Goal: Navigation & Orientation: Find specific page/section

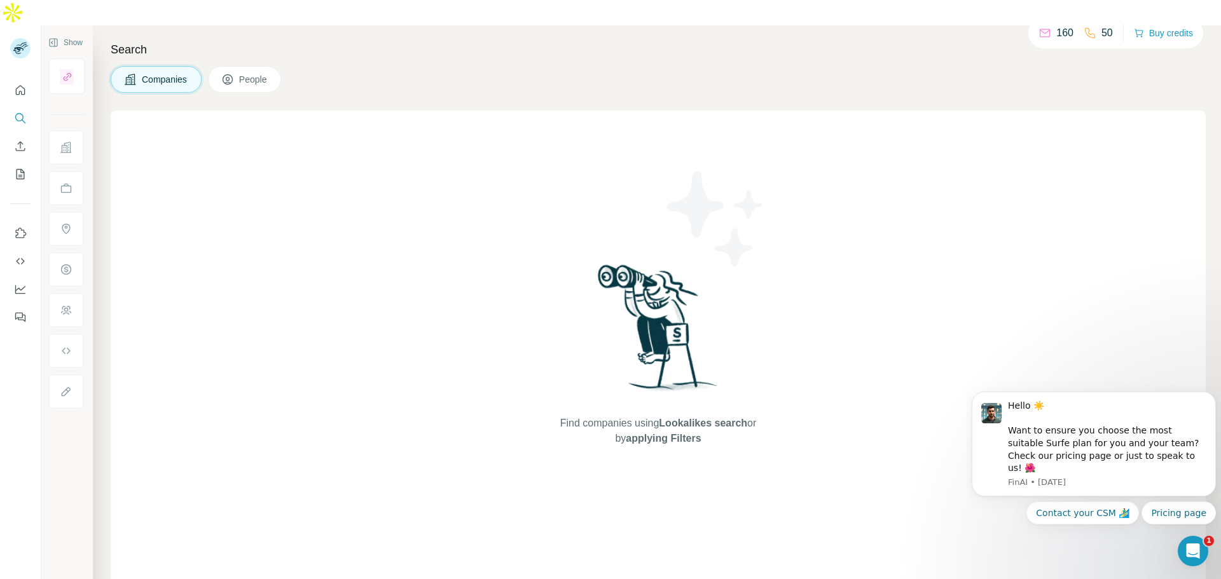
click at [955, 264] on div "Find companies using Lookalikes search or by applying Filters" at bounding box center [658, 354] width 1095 height 486
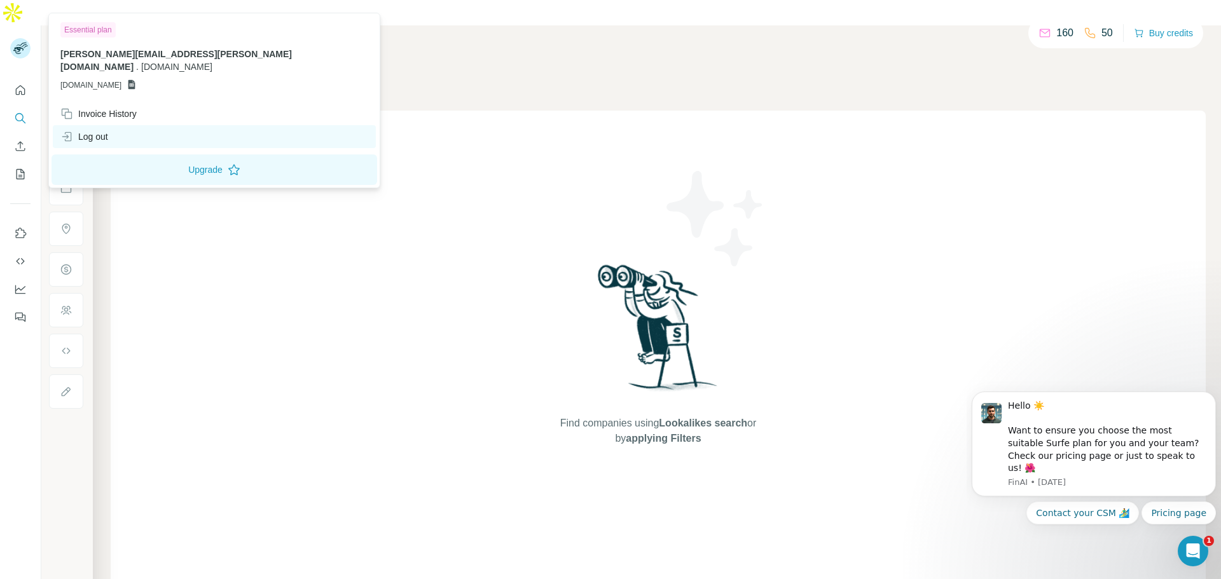
click at [101, 130] on div "Log out" at bounding box center [84, 136] width 48 height 13
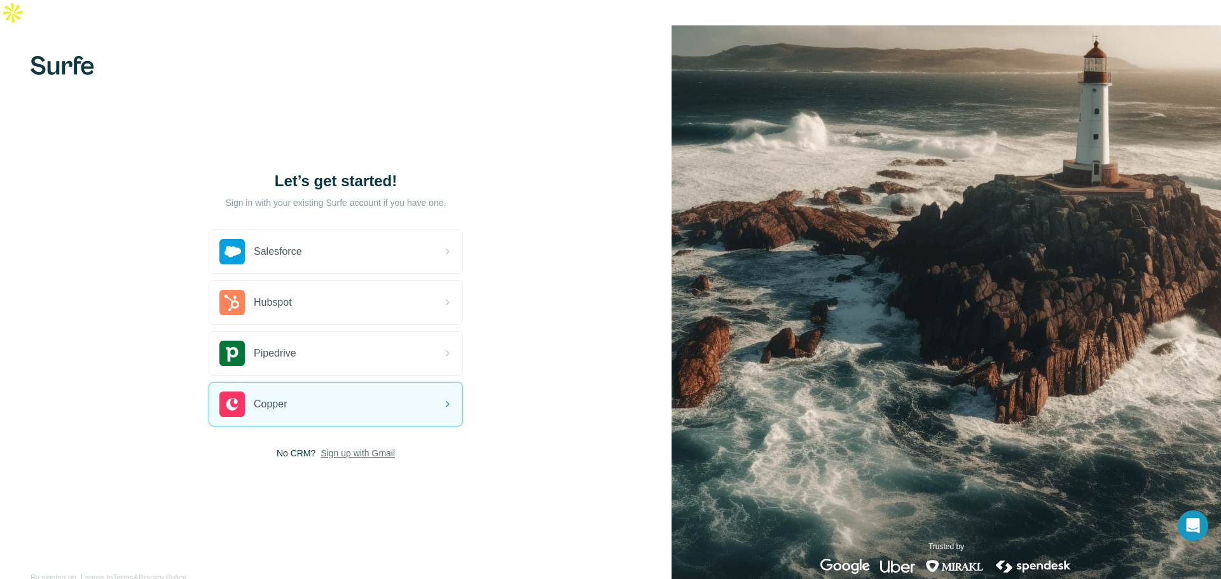
click at [371, 447] on span "Sign up with Gmail" at bounding box center [357, 453] width 74 height 13
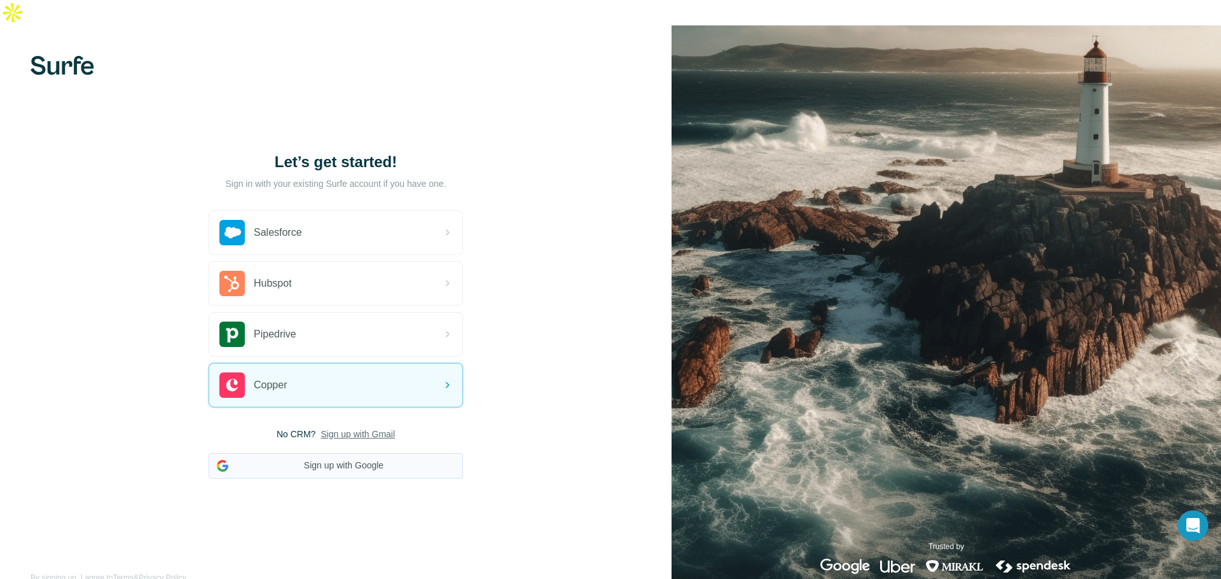
click at [361, 428] on div "No CRM? Sign up with Gmail Sign up with Google" at bounding box center [336, 453] width 254 height 51
click at [361, 453] on button "Sign up with Google" at bounding box center [336, 465] width 254 height 25
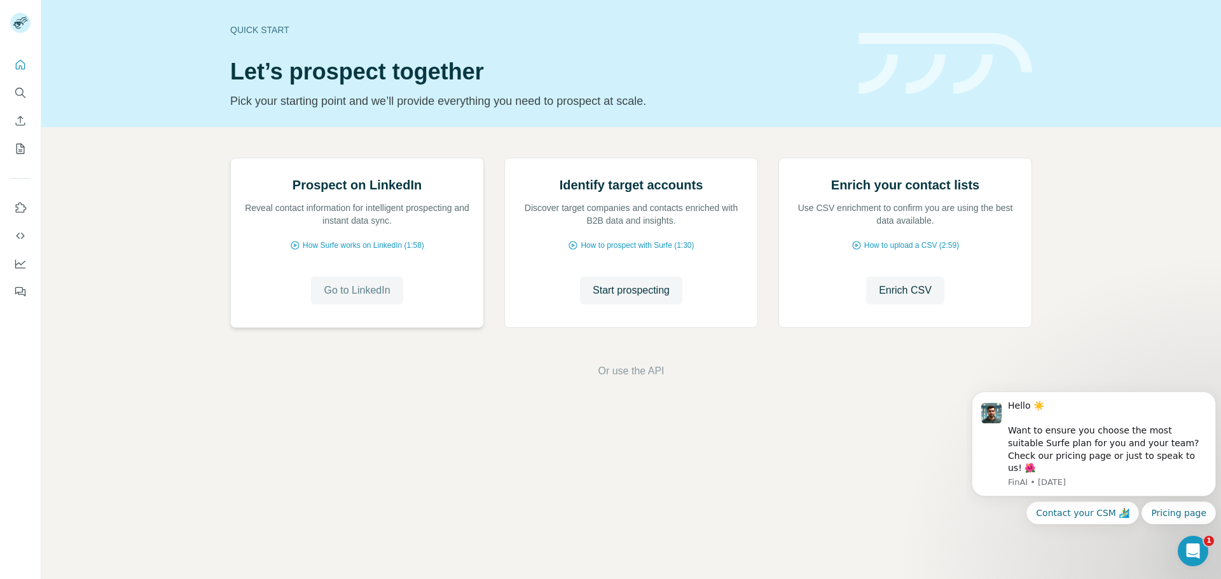
click at [352, 298] on span "Go to LinkedIn" at bounding box center [357, 290] width 66 height 15
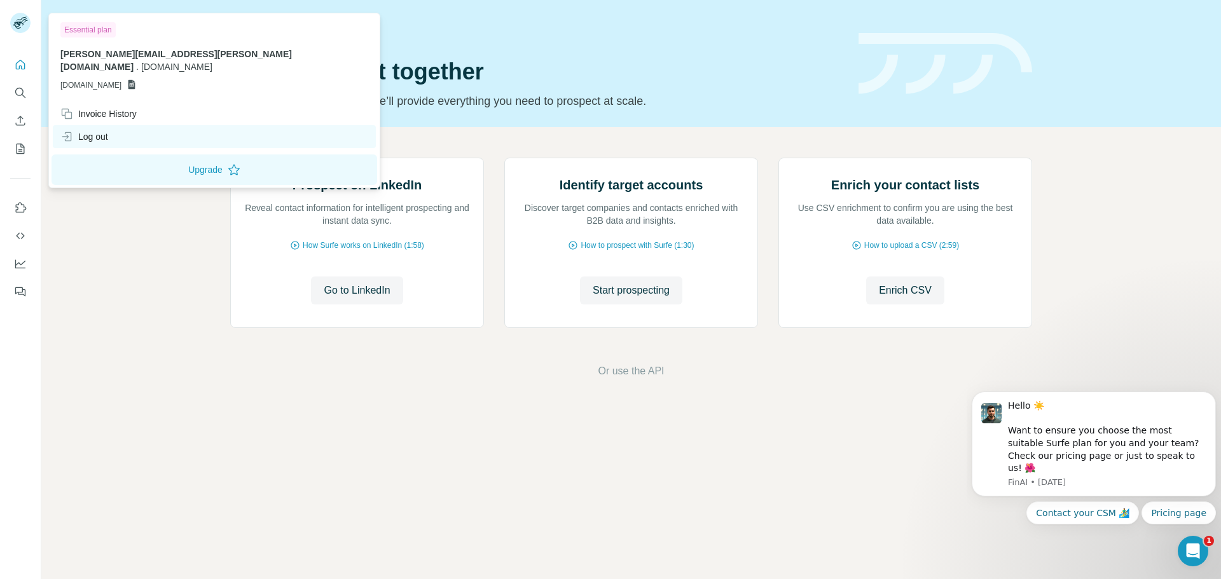
click at [87, 130] on div "Log out" at bounding box center [84, 136] width 48 height 13
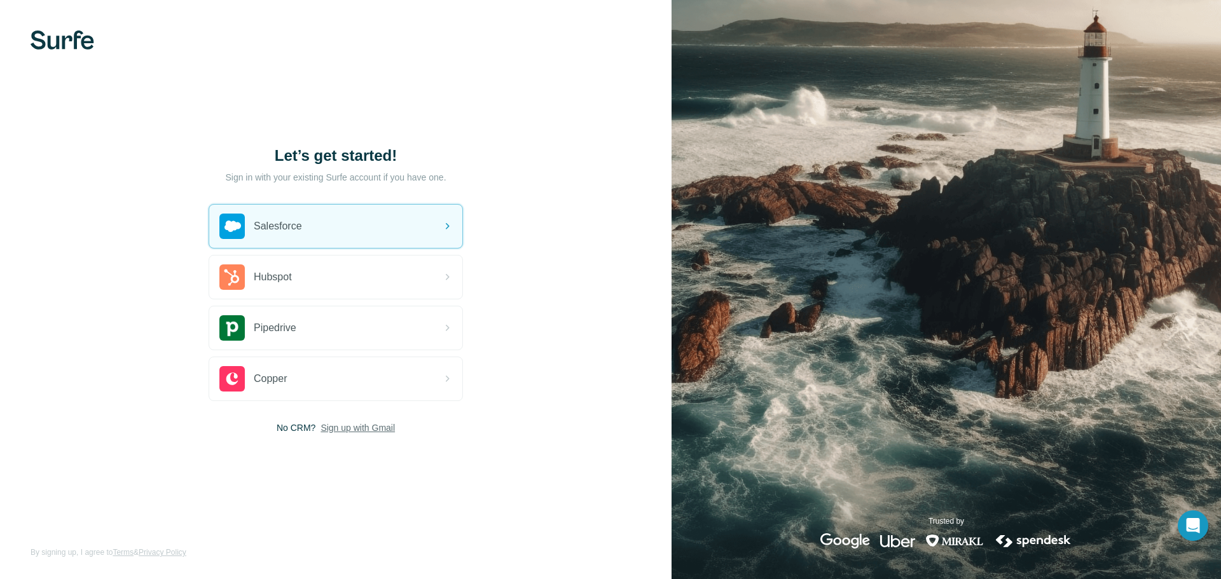
click at [383, 433] on span "Sign up with Gmail" at bounding box center [357, 427] width 74 height 13
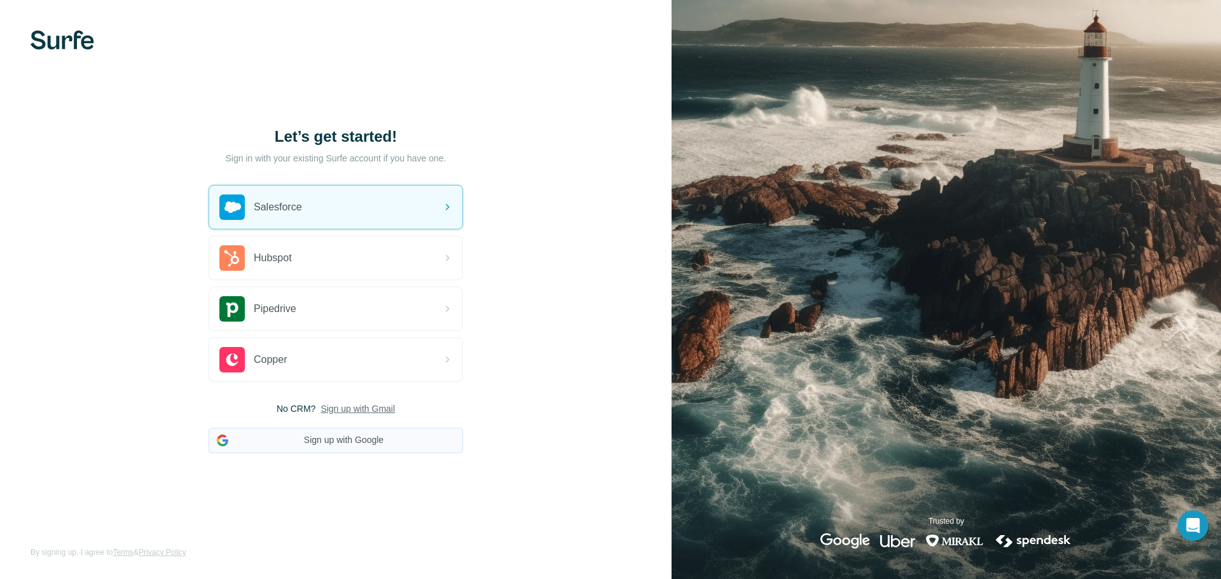
click at [369, 443] on button "Sign up with Google" at bounding box center [336, 440] width 254 height 25
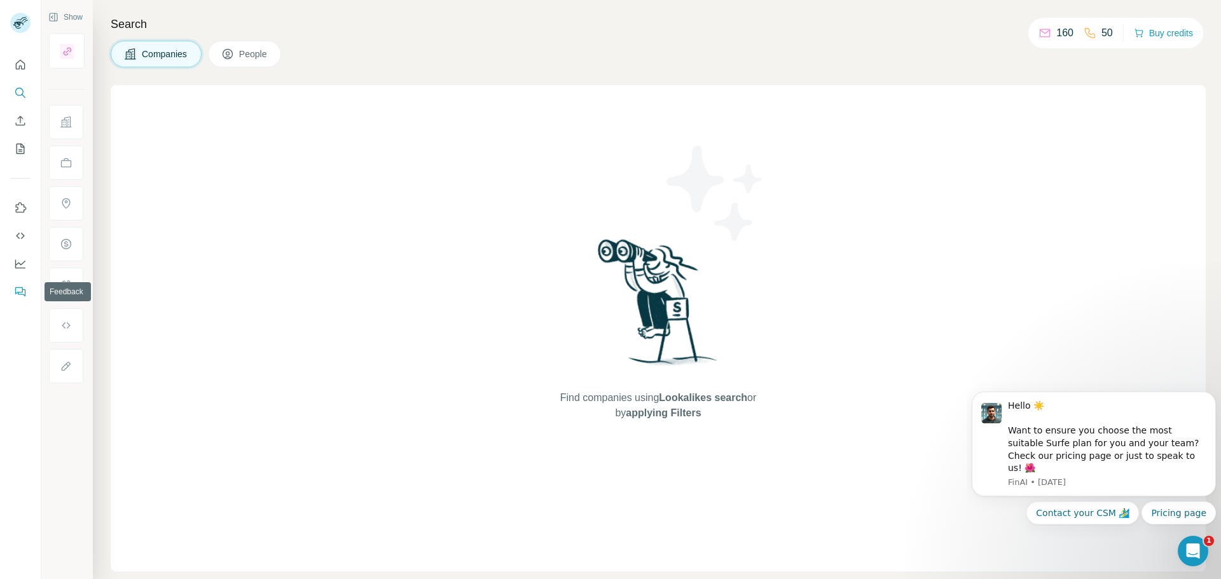
click at [17, 289] on icon "Feedback" at bounding box center [20, 291] width 13 height 13
click at [17, 259] on icon "Dashboard" at bounding box center [20, 263] width 13 height 13
click at [17, 214] on icon "Use Surfe on LinkedIn" at bounding box center [20, 208] width 13 height 13
click at [18, 215] on button "Use Surfe on LinkedIn" at bounding box center [20, 207] width 20 height 23
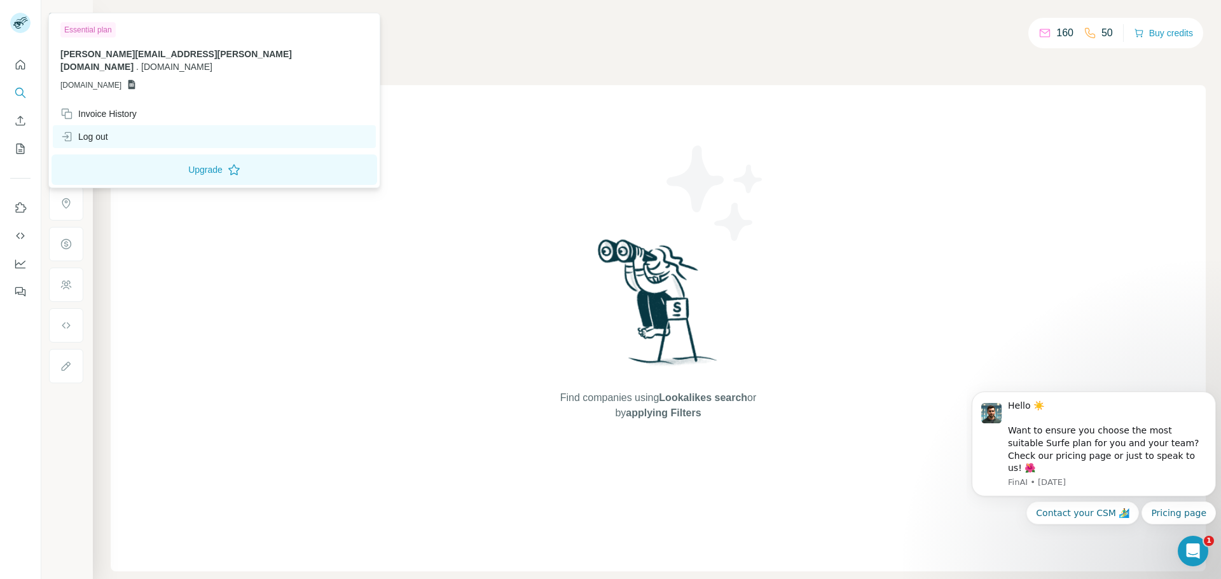
click at [96, 130] on div "Log out" at bounding box center [84, 136] width 48 height 13
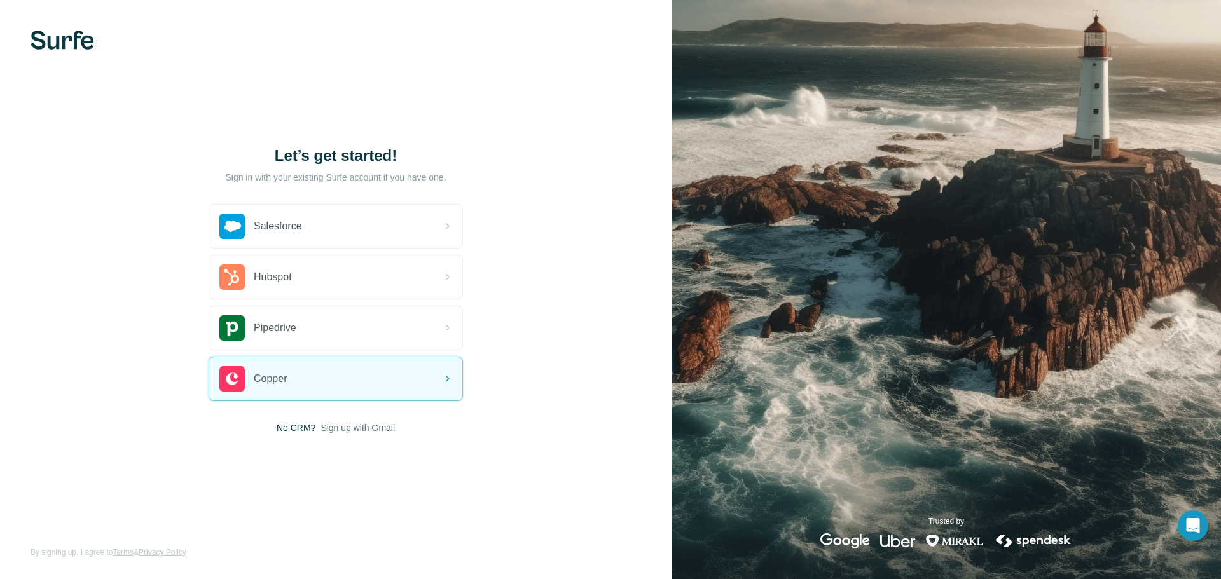
click at [362, 432] on span "Sign up with Gmail" at bounding box center [357, 427] width 74 height 13
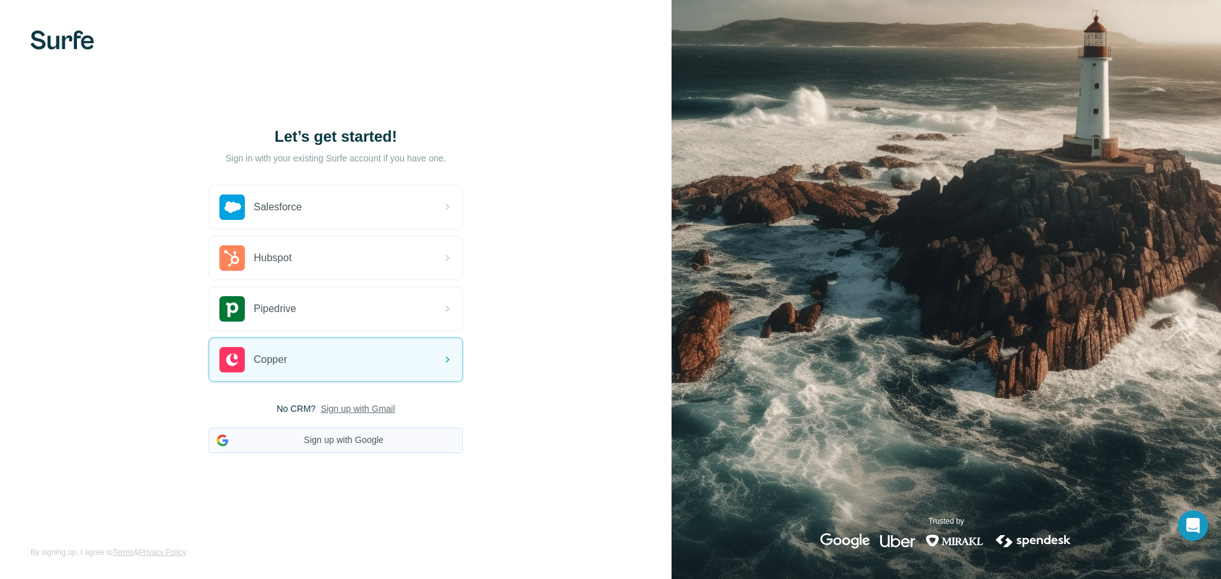
click at [368, 442] on button "Sign up with Google" at bounding box center [336, 440] width 254 height 25
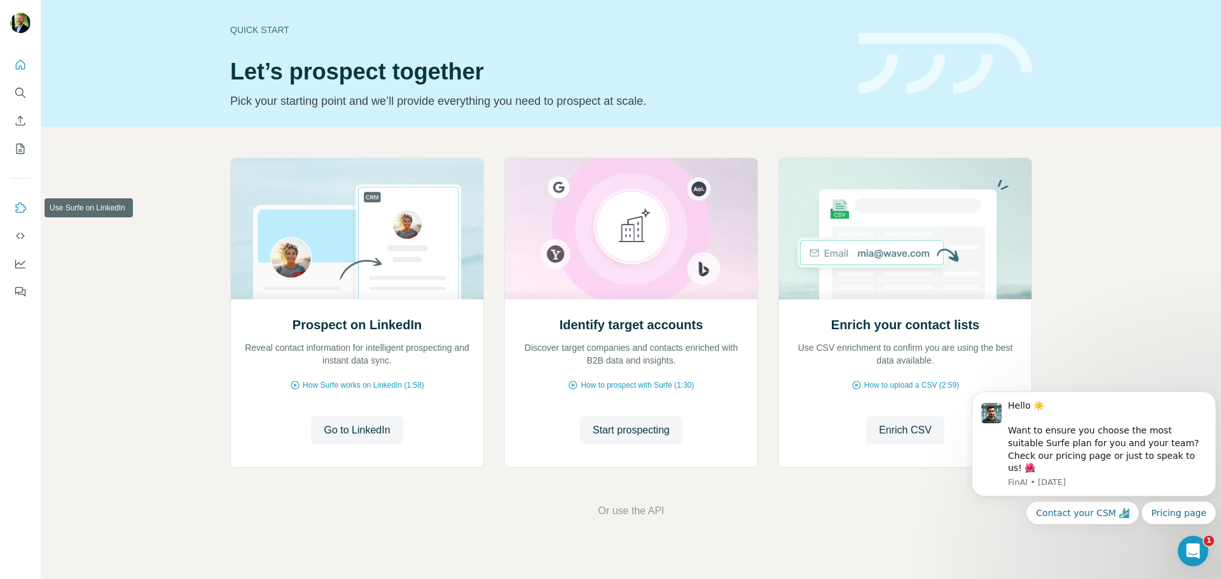
click at [20, 209] on icon "Use Surfe on LinkedIn" at bounding box center [20, 208] width 13 height 13
